Goal: Information Seeking & Learning: Learn about a topic

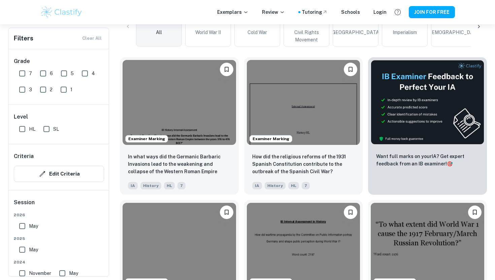
scroll to position [196, 0]
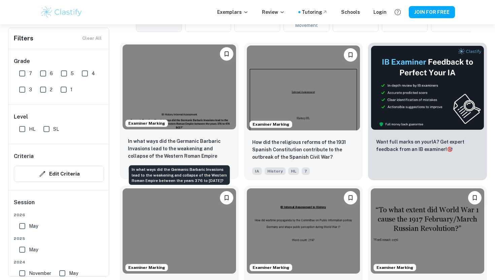
click at [200, 137] on p "In what ways did the Germanic Barbaric Invasions lead to the weakening and coll…" at bounding box center [179, 148] width 103 height 23
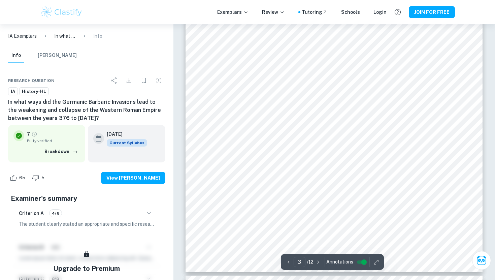
scroll to position [600, 0]
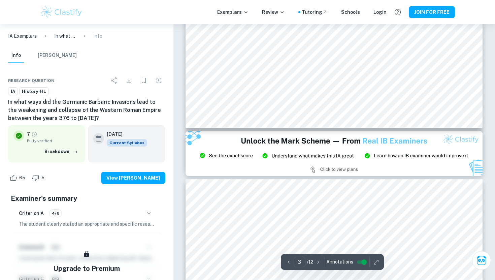
type input "2"
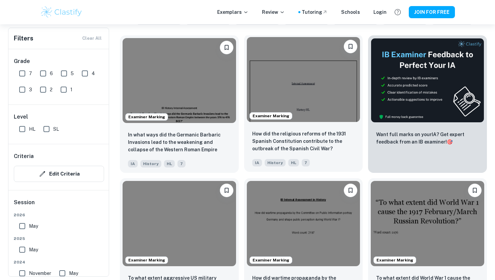
scroll to position [204, 0]
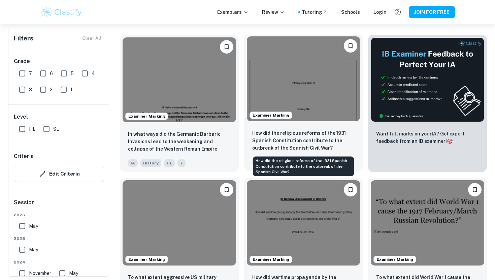
click at [311, 140] on p "How did the religious reforms of the 1931 Spanish Constitution contribute to th…" at bounding box center [303, 140] width 103 height 22
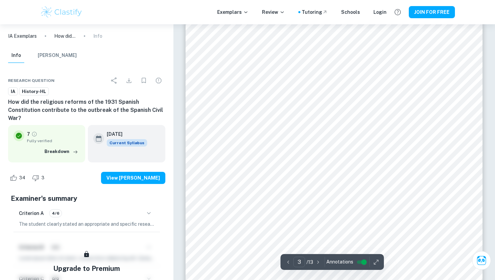
scroll to position [960, 0]
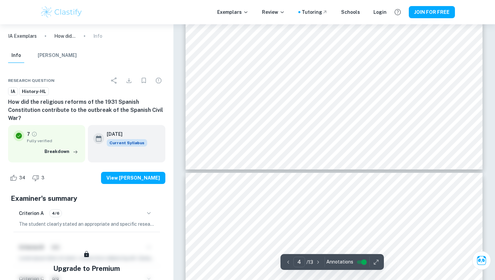
type input "5"
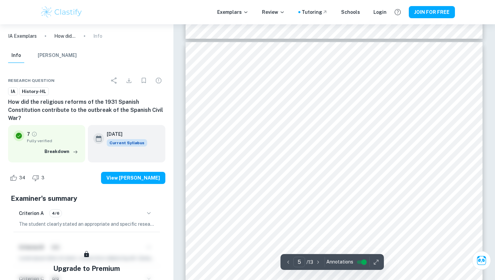
scroll to position [1779, 0]
